Goal: Task Accomplishment & Management: Complete application form

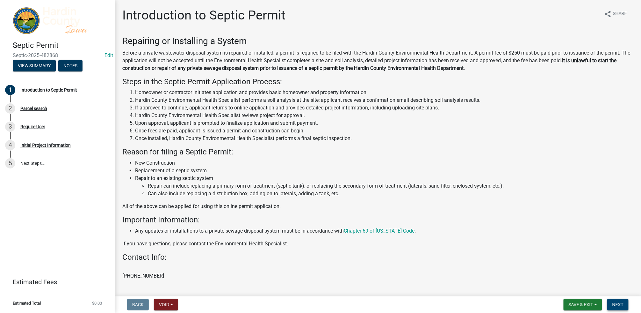
click at [621, 304] on span "Next" at bounding box center [618, 304] width 11 height 5
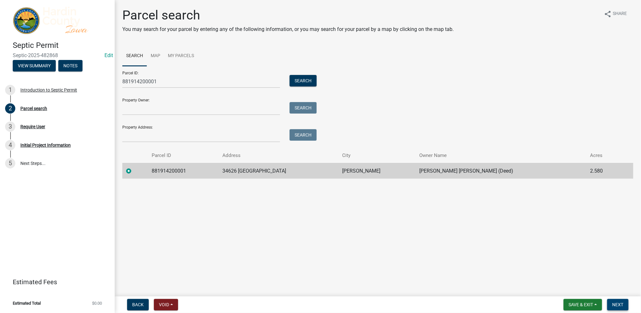
click at [610, 301] on button "Next" at bounding box center [618, 304] width 21 height 11
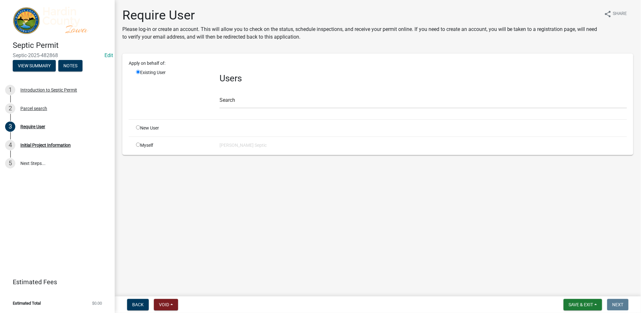
click at [138, 143] on input "radio" at bounding box center [138, 145] width 4 height 4
radio input "true"
radio input "false"
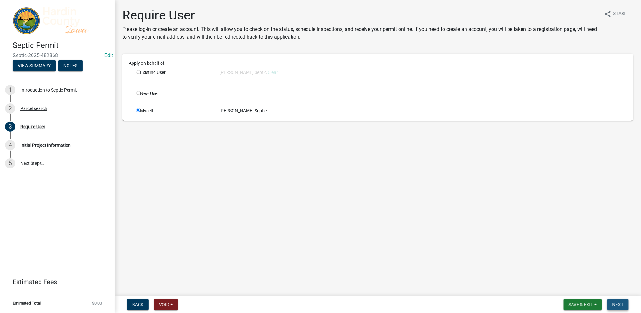
click at [622, 304] on span "Next" at bounding box center [618, 304] width 11 height 5
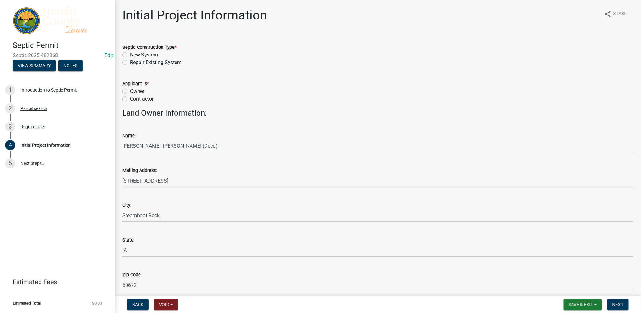
click at [130, 100] on label "Contractor" at bounding box center [142, 99] width 24 height 8
click at [130, 99] on input "Contractor" at bounding box center [132, 97] width 4 height 4
radio input "true"
click at [130, 60] on label "Repair Existing System" at bounding box center [156, 63] width 52 height 8
click at [130, 60] on input "Repair Existing System" at bounding box center [132, 61] width 4 height 4
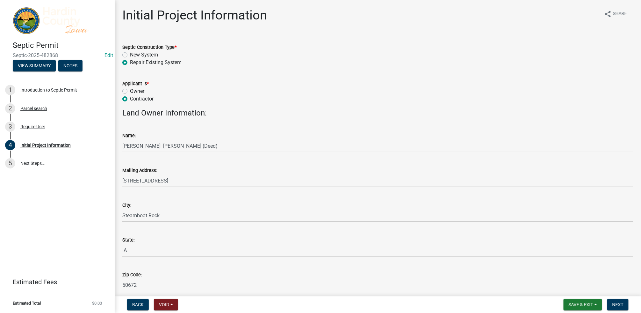
radio input "true"
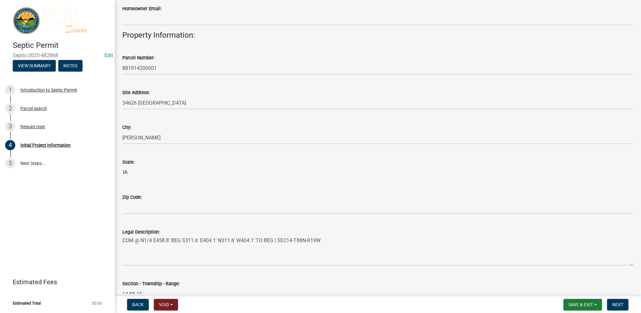
scroll to position [372, 0]
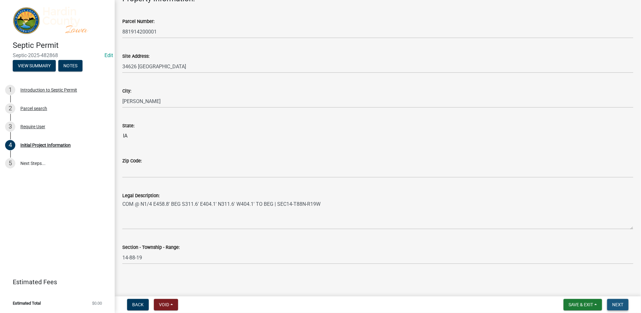
click at [617, 304] on span "Next" at bounding box center [618, 304] width 11 height 5
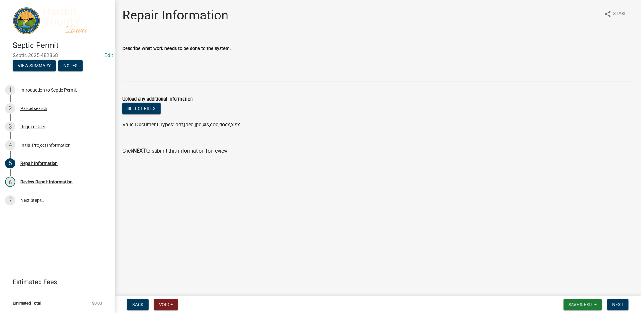
click at [129, 78] on textarea "Describe what work needs to be done to the system." at bounding box center [377, 67] width 511 height 30
click at [214, 56] on textarea "Installation of new secondary treatment following a time of transfer inspe" at bounding box center [377, 67] width 511 height 30
click at [123, 55] on textarea "Installation of new secondary treatment at the owner's request following a time…" at bounding box center [377, 67] width 511 height 30
type textarea "Installation of new secondary treatment at the owner's request following a time…"
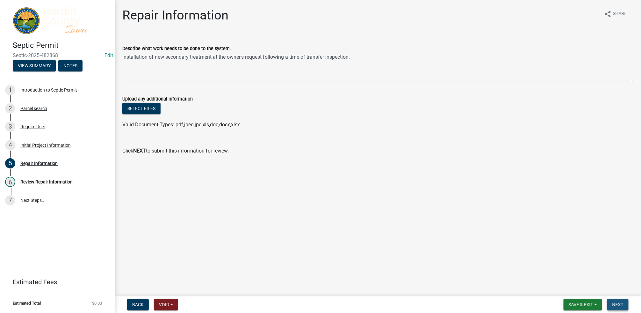
click at [620, 304] on span "Next" at bounding box center [618, 304] width 11 height 5
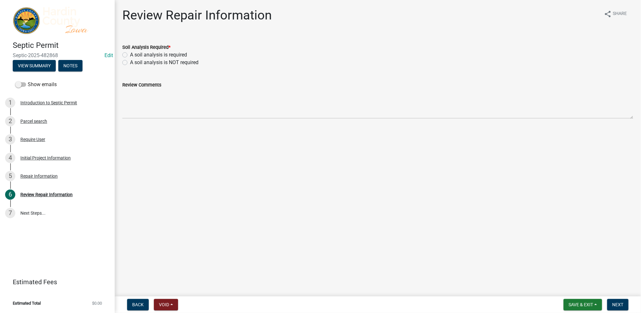
click at [130, 55] on label "A soil analysis is required" at bounding box center [158, 55] width 57 height 8
click at [130, 55] on input "A soil analysis is required" at bounding box center [132, 53] width 4 height 4
radio input "true"
click at [619, 305] on span "Next" at bounding box center [618, 304] width 11 height 5
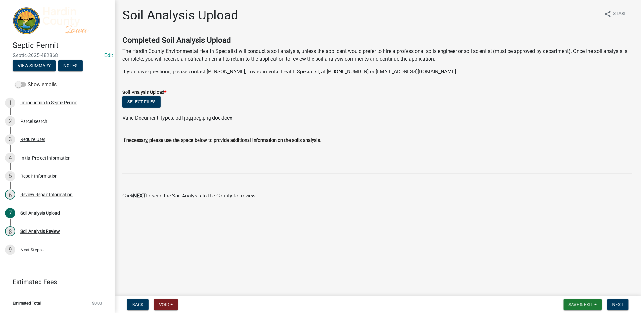
click at [630, 302] on form "Save & Exit Save Save & Exit Next" at bounding box center [596, 304] width 70 height 11
click at [622, 305] on span "Next" at bounding box center [618, 304] width 11 height 5
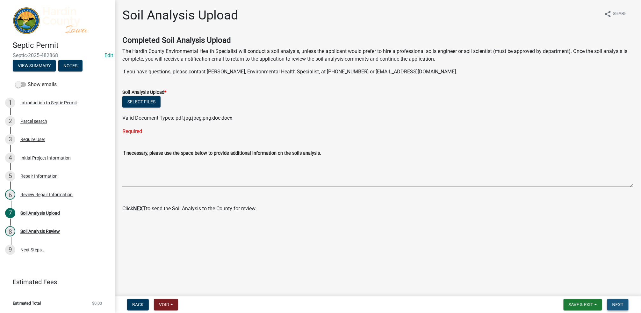
click at [620, 305] on span "Next" at bounding box center [618, 304] width 11 height 5
click at [31, 141] on div "Require User" at bounding box center [32, 139] width 25 height 4
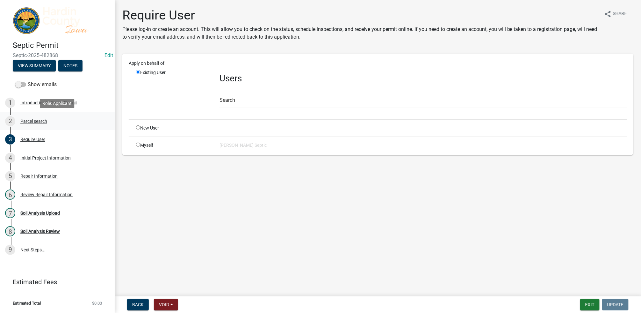
click at [21, 120] on div "Parcel search" at bounding box center [33, 121] width 27 height 4
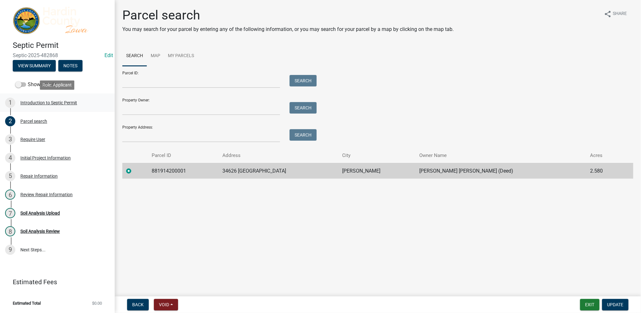
click at [30, 101] on div "Introduction to Septic Permit" at bounding box center [48, 102] width 57 height 4
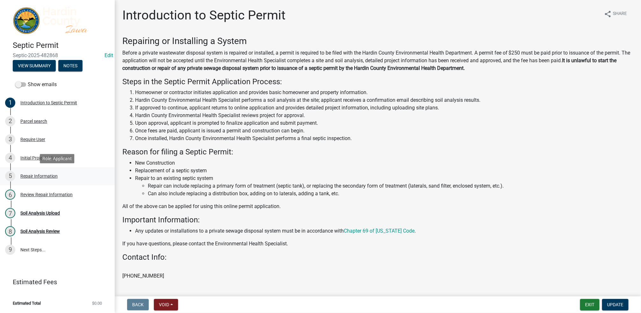
click at [45, 174] on div "Repair Information" at bounding box center [38, 176] width 37 height 4
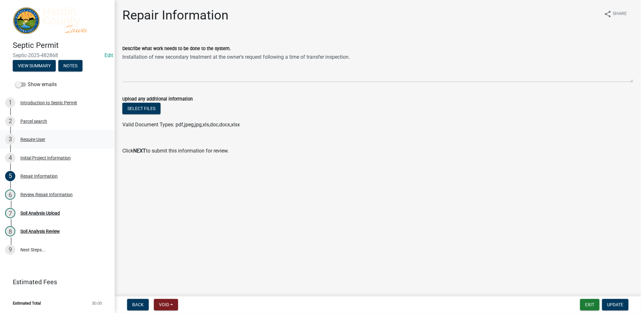
click at [30, 139] on div "Require User" at bounding box center [32, 139] width 25 height 4
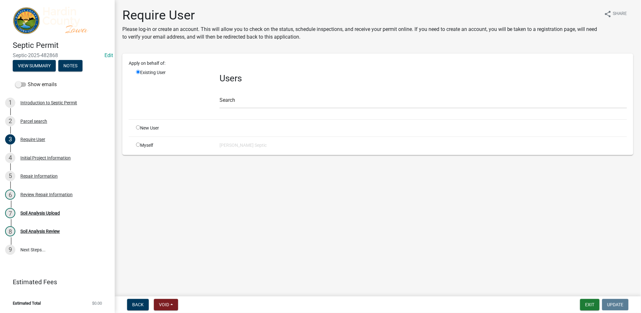
click at [136, 145] on input "radio" at bounding box center [138, 145] width 4 height 4
radio input "true"
radio input "false"
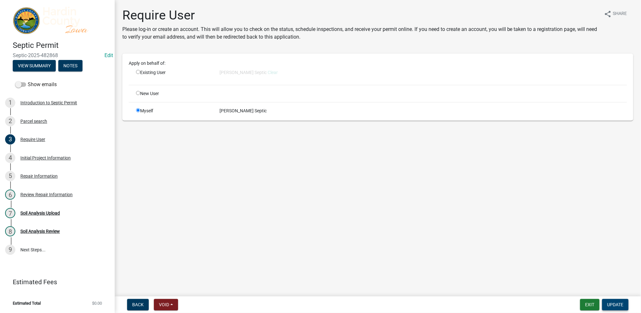
click at [619, 304] on span "Update" at bounding box center [616, 304] width 16 height 5
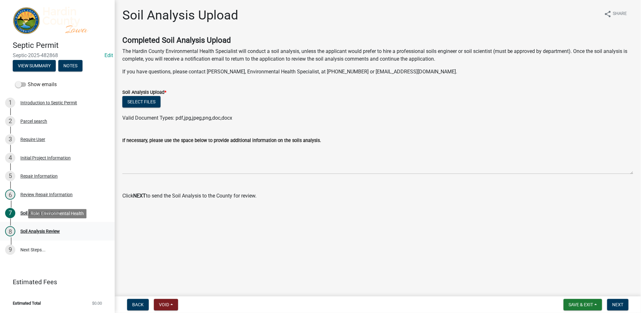
click at [38, 231] on div "Soil Analysis Review" at bounding box center [40, 231] width 40 height 4
click at [21, 18] on img at bounding box center [59, 20] width 92 height 27
click at [27, 20] on img at bounding box center [59, 20] width 92 height 27
click at [590, 299] on button "Save & Exit" at bounding box center [583, 304] width 39 height 11
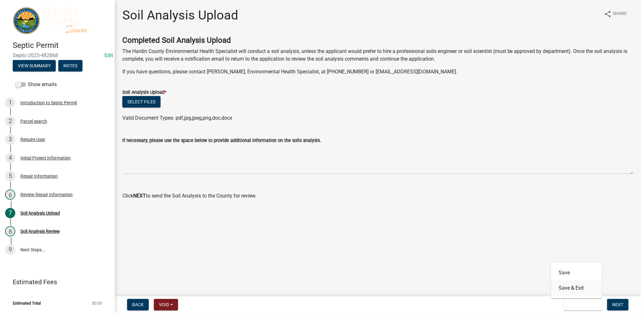
click at [578, 289] on button "Save & Exit" at bounding box center [577, 287] width 51 height 15
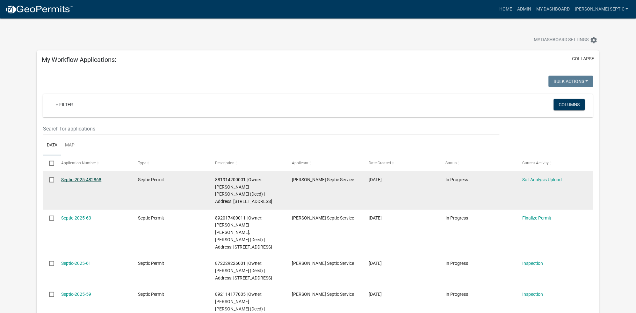
click at [98, 180] on link "Septic-2025-482868" at bounding box center [81, 179] width 40 height 5
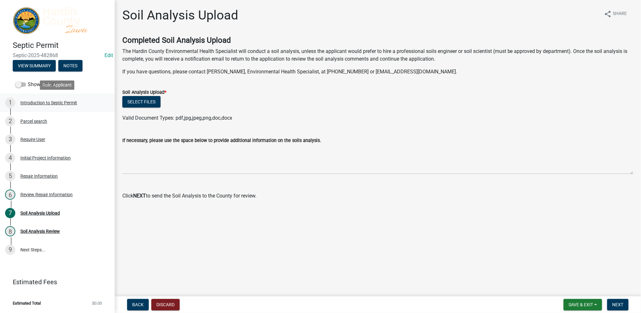
click at [41, 102] on div "Introduction to Septic Permit" at bounding box center [48, 102] width 57 height 4
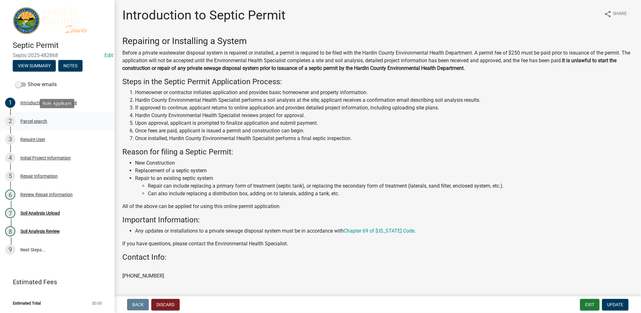
click at [38, 122] on div "Parcel search" at bounding box center [33, 121] width 27 height 4
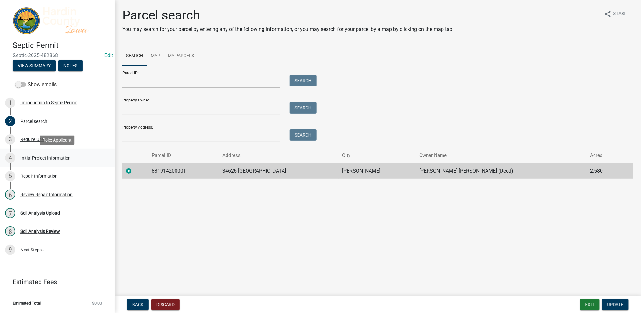
click at [37, 156] on div "Initial Project Information" at bounding box center [45, 158] width 50 height 4
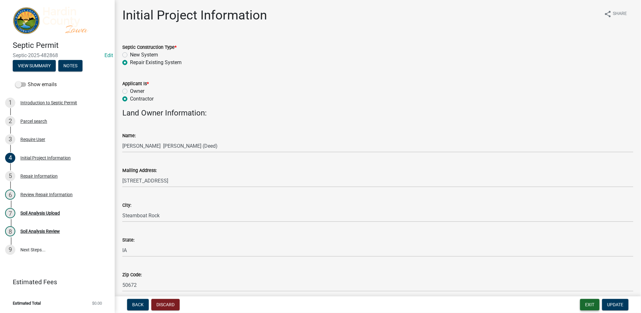
click at [589, 303] on button "Exit" at bounding box center [590, 304] width 19 height 11
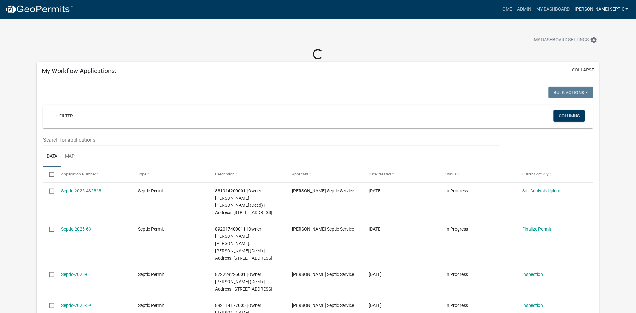
click at [614, 11] on link "[PERSON_NAME] Septic" at bounding box center [602, 9] width 59 height 12
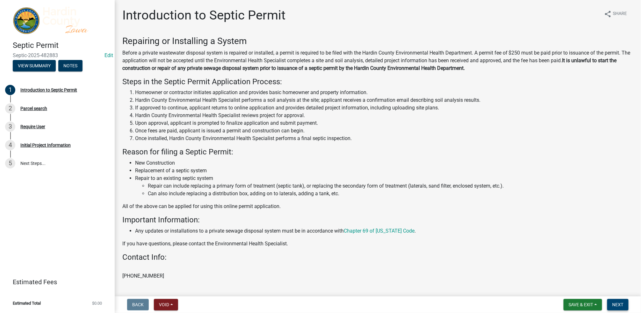
click at [615, 300] on button "Next" at bounding box center [618, 304] width 21 height 11
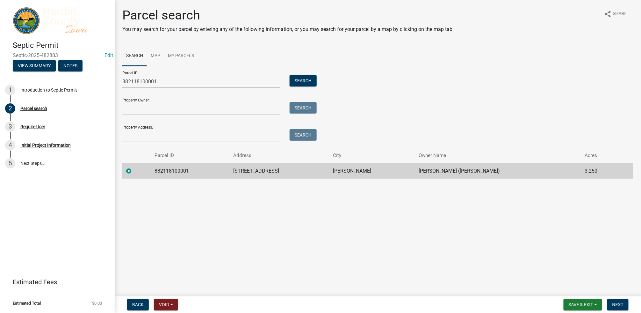
click at [607, 299] on form "Save & Exit Save Save & Exit Next" at bounding box center [596, 304] width 70 height 11
click at [612, 300] on button "Next" at bounding box center [618, 304] width 21 height 11
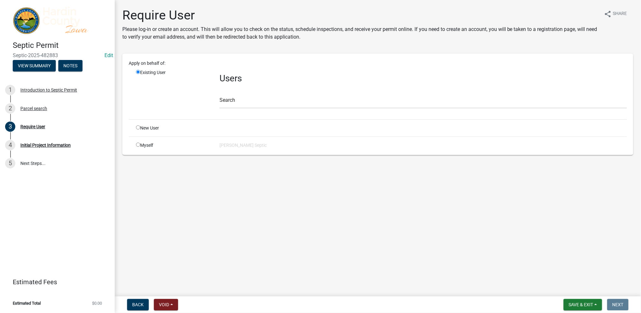
click at [136, 143] on input "radio" at bounding box center [138, 145] width 4 height 4
radio input "true"
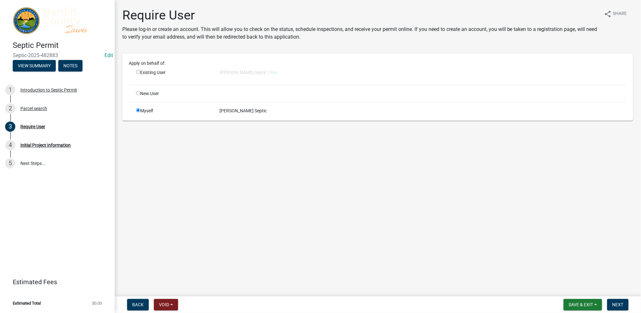
click at [140, 71] on input "radio" at bounding box center [138, 72] width 4 height 4
radio input "true"
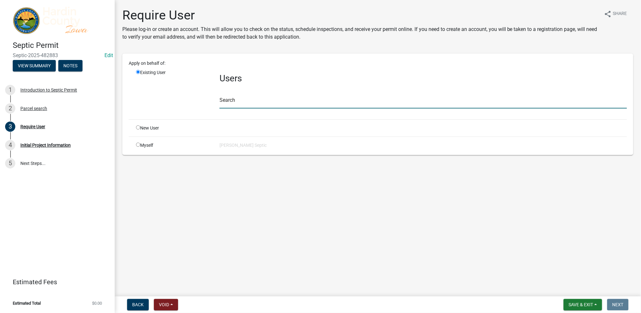
click at [229, 98] on input "text" at bounding box center [424, 101] width 408 height 13
click at [142, 144] on div "Myself" at bounding box center [173, 145] width 84 height 7
click at [139, 144] on input "radio" at bounding box center [138, 145] width 4 height 4
radio input "true"
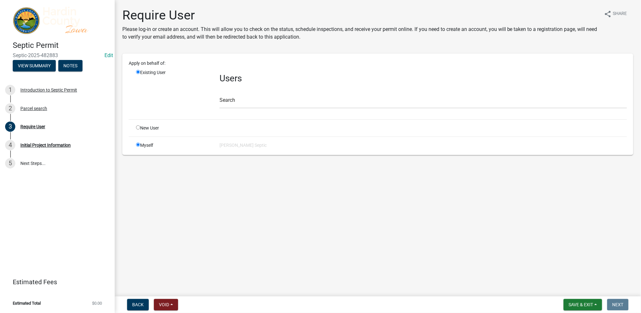
radio input "false"
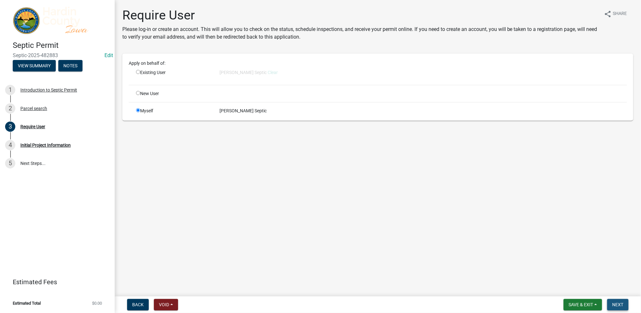
click at [623, 304] on span "Next" at bounding box center [618, 304] width 11 height 5
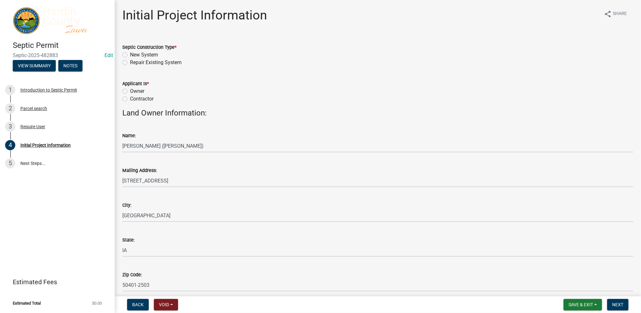
click at [130, 55] on label "New System" at bounding box center [144, 55] width 28 height 8
click at [130, 55] on input "New System" at bounding box center [132, 53] width 4 height 4
radio input "true"
click at [130, 93] on label "Owner" at bounding box center [137, 91] width 14 height 8
click at [130, 92] on input "Owner" at bounding box center [132, 89] width 4 height 4
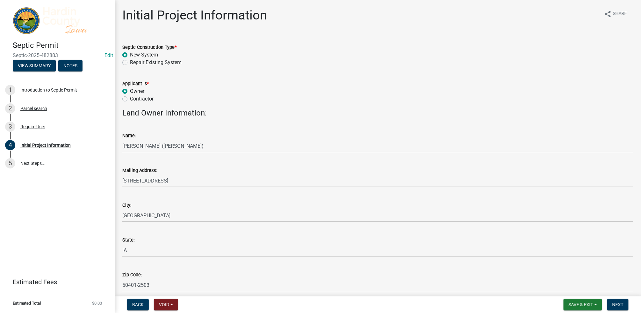
radio input "true"
click at [130, 99] on label "Contractor" at bounding box center [142, 99] width 24 height 8
click at [130, 99] on input "Contractor" at bounding box center [132, 97] width 4 height 4
radio input "true"
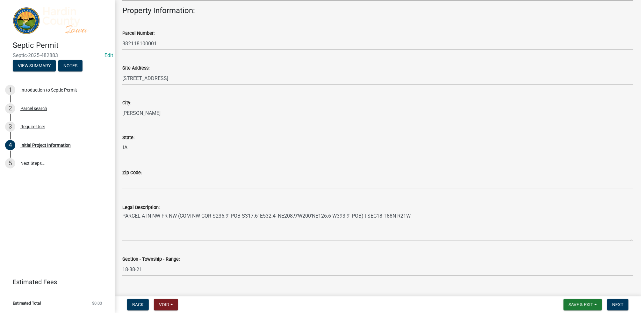
scroll to position [372, 0]
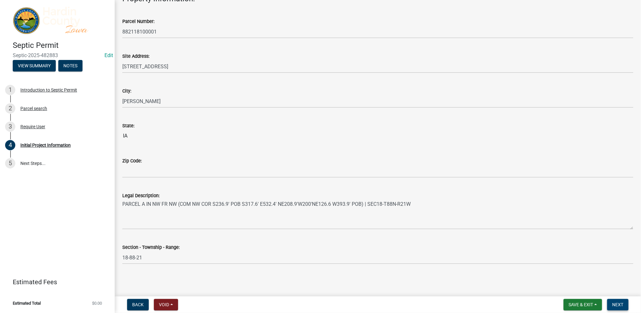
click at [618, 302] on span "Next" at bounding box center [618, 304] width 11 height 5
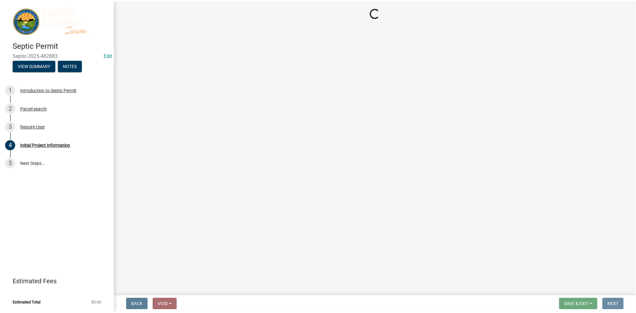
scroll to position [0, 0]
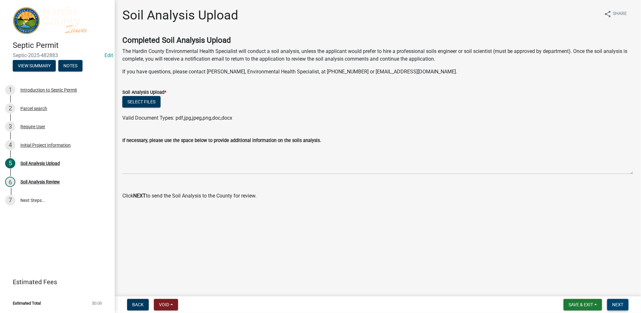
click at [617, 304] on span "Next" at bounding box center [618, 304] width 11 height 5
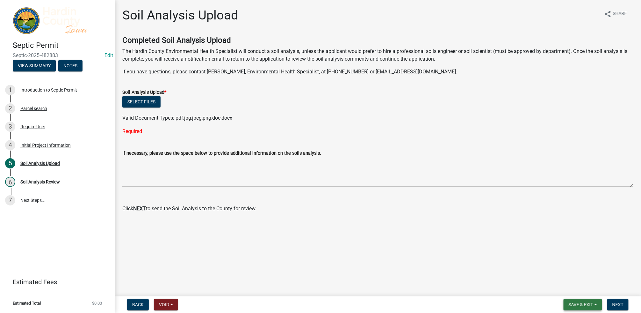
click at [572, 307] on span "Save & Exit" at bounding box center [581, 304] width 25 height 5
click at [567, 287] on button "Save & Exit" at bounding box center [577, 287] width 51 height 15
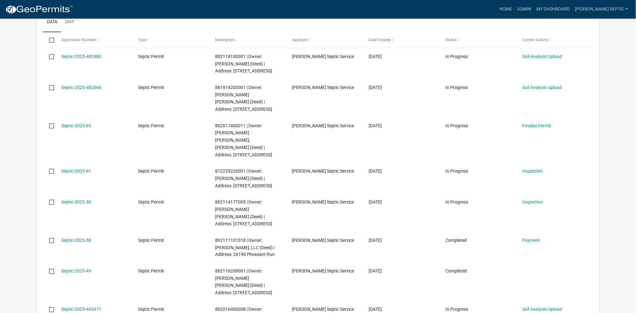
scroll to position [112, 0]
